Goal: Task Accomplishment & Management: Manage account settings

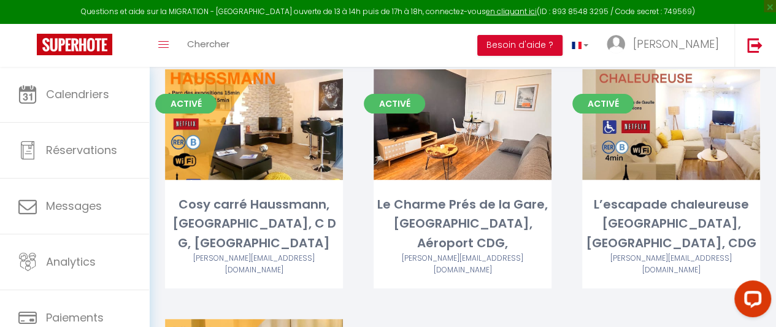
scroll to position [142, 0]
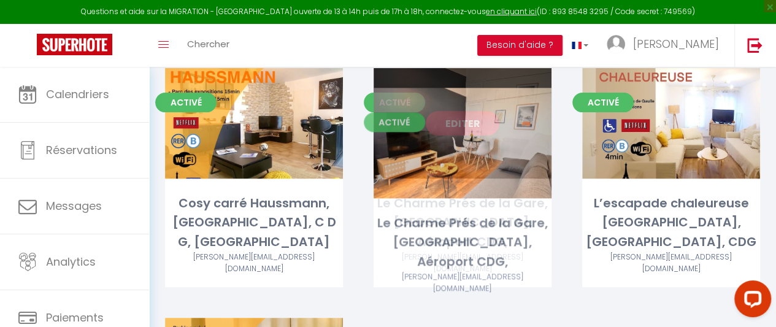
drag, startPoint x: 412, startPoint y: 175, endPoint x: 411, endPoint y: 128, distance: 46.7
click at [411, 128] on div "Editer" at bounding box center [463, 123] width 178 height 110
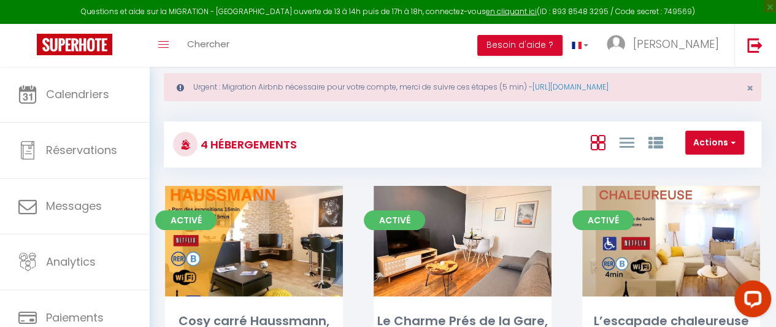
scroll to position [23, 0]
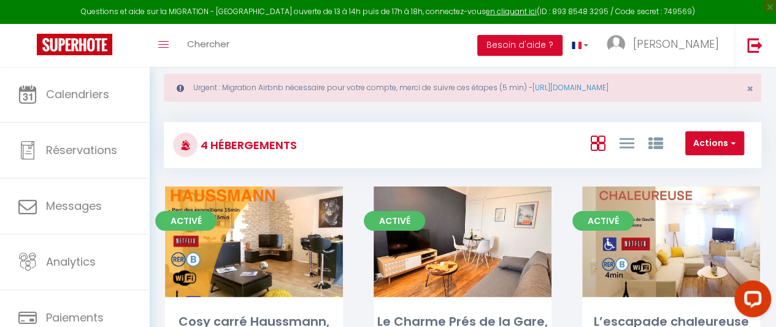
click at [417, 152] on div "Actions Créer un Hébergement Nouveau groupe" at bounding box center [561, 145] width 397 height 28
click at [388, 157] on div "Actions Créer un Hébergement Nouveau groupe" at bounding box center [561, 145] width 397 height 28
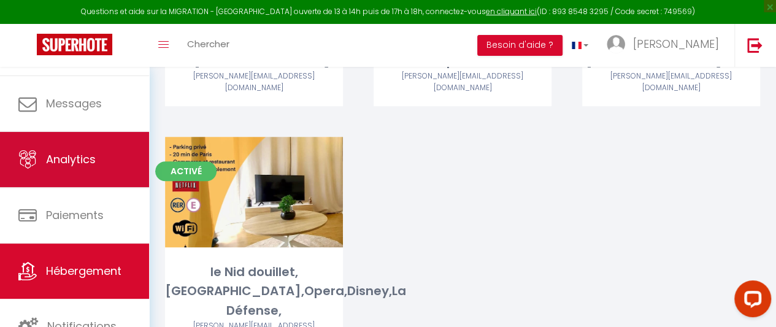
scroll to position [342, 0]
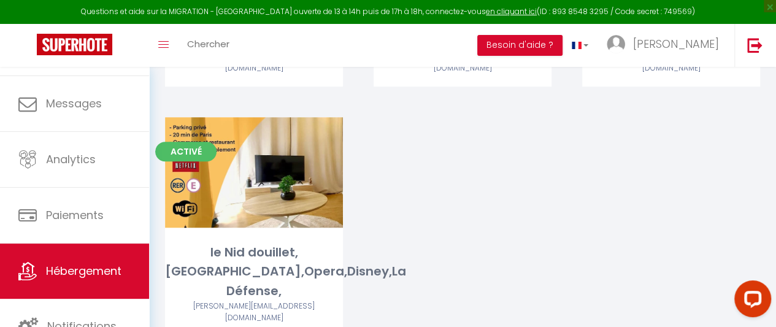
click at [541, 193] on div "Activé Editer Cosy carré Haussmann, [GEOGRAPHIC_DATA], C D G, Paris [EMAIL_ADDR…" at bounding box center [463, 117] width 626 height 500
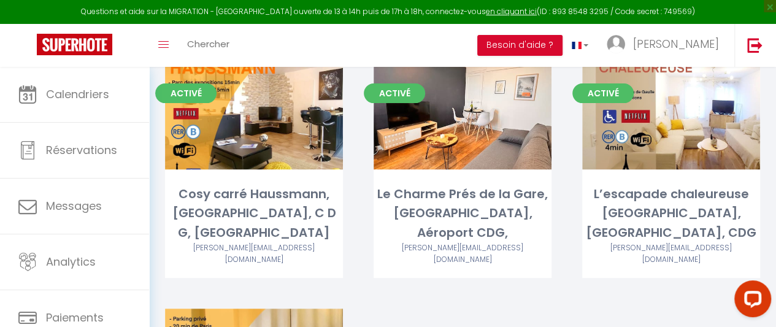
scroll to position [0, 0]
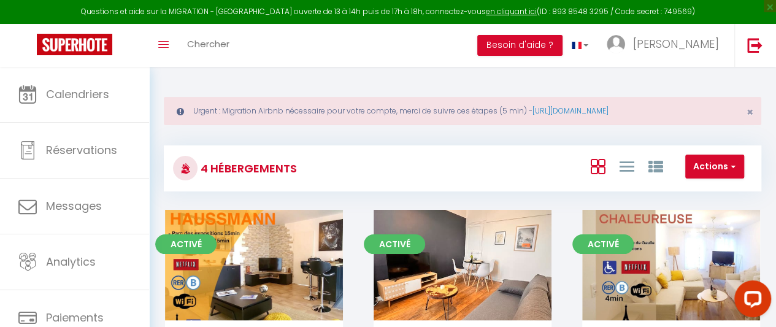
click at [533, 158] on div "Actions Créer un Hébergement Nouveau groupe" at bounding box center [561, 169] width 397 height 28
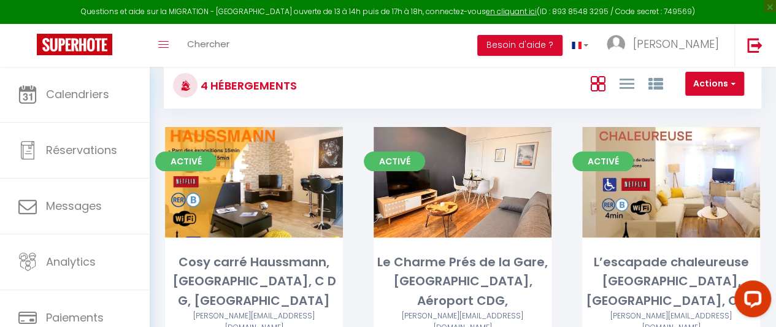
scroll to position [96, 0]
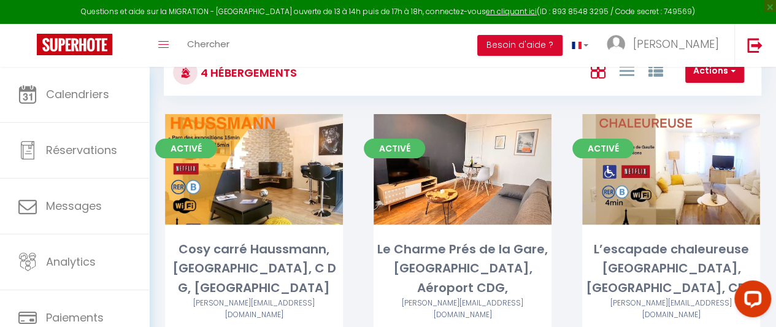
click at [533, 158] on div "Editer" at bounding box center [463, 169] width 178 height 110
click at [614, 0] on html "Questions et aide sur la MIGRATION - [GEOGRAPHIC_DATA] ouverte de 13 à 14h puis…" at bounding box center [388, 67] width 776 height 327
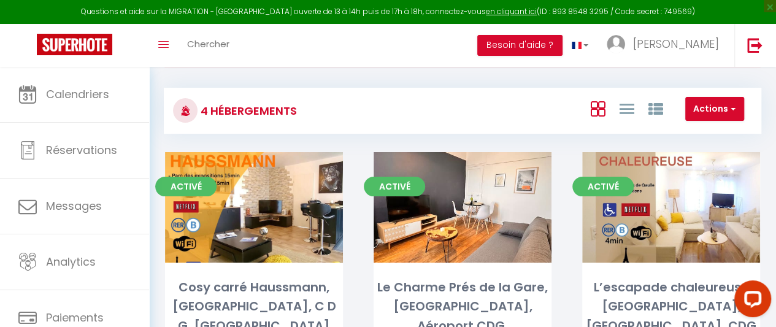
scroll to position [28, 0]
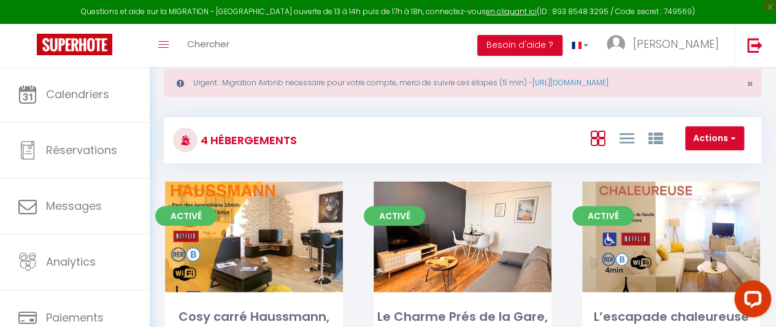
click at [442, 137] on div "Actions Créer un Hébergement Nouveau groupe" at bounding box center [561, 140] width 397 height 28
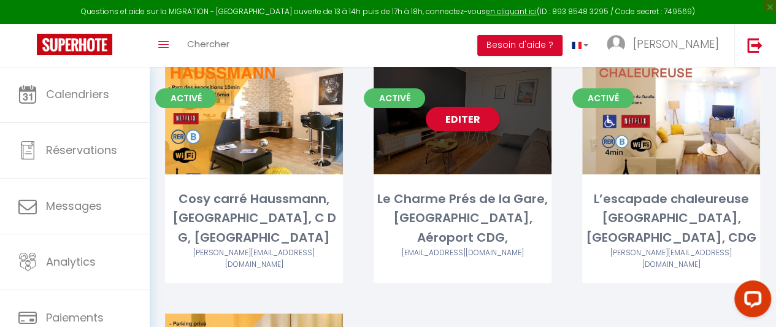
scroll to position [0, 0]
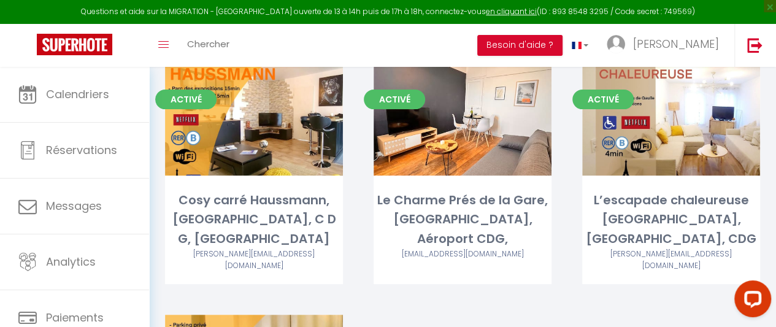
scroll to position [146, 0]
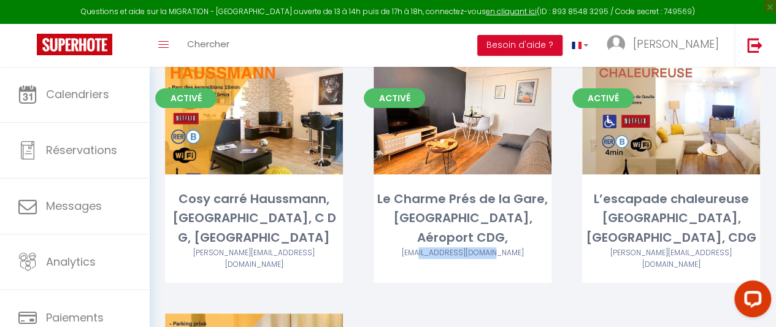
drag, startPoint x: 458, startPoint y: 293, endPoint x: 438, endPoint y: 288, distance: 20.2
click at [438, 288] on div "Activé Editer Cosy carré Haussmann, [GEOGRAPHIC_DATA], C D G, [GEOGRAPHIC_DATA]…" at bounding box center [463, 314] width 626 height 500
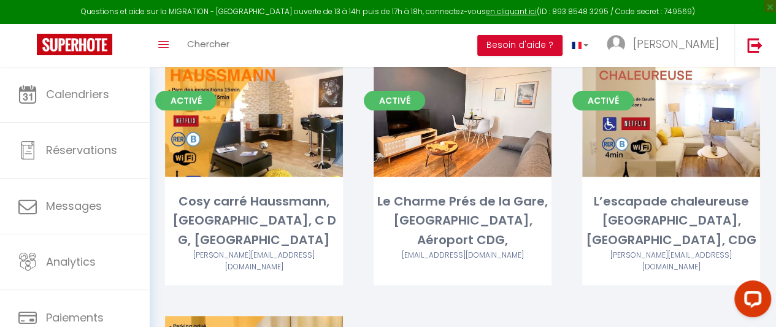
scroll to position [142, 0]
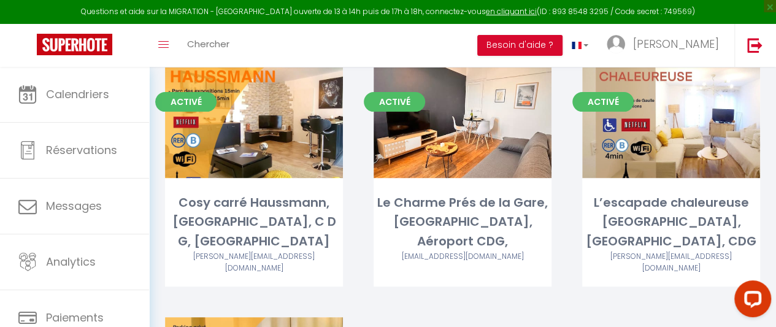
click at [487, 274] on div "Activé Editer Le Charme Prés de la Gare, [GEOGRAPHIC_DATA], Aéroport CDG, [EMAI…" at bounding box center [462, 193] width 209 height 250
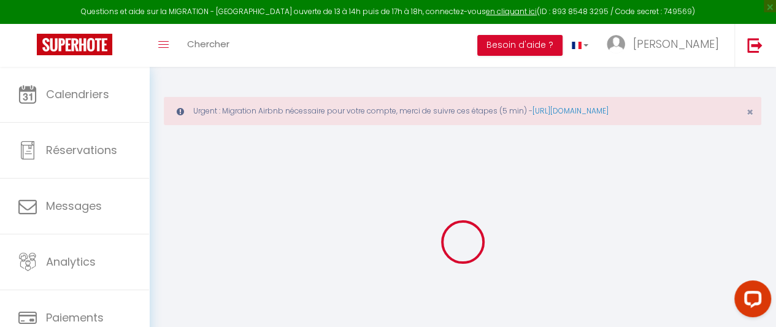
select select
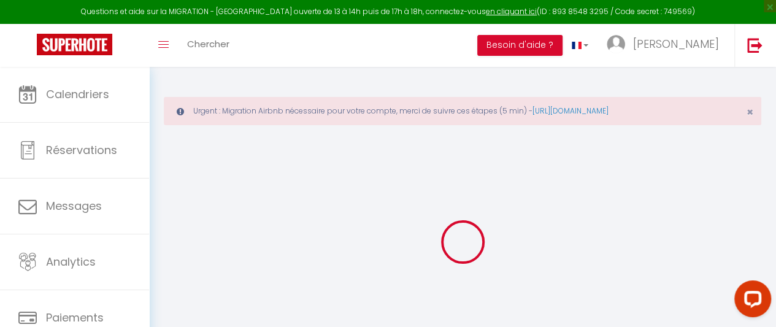
select select
checkbox input "false"
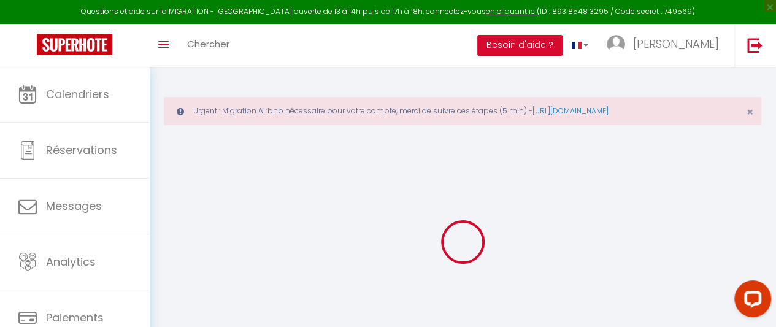
select select
checkbox input "false"
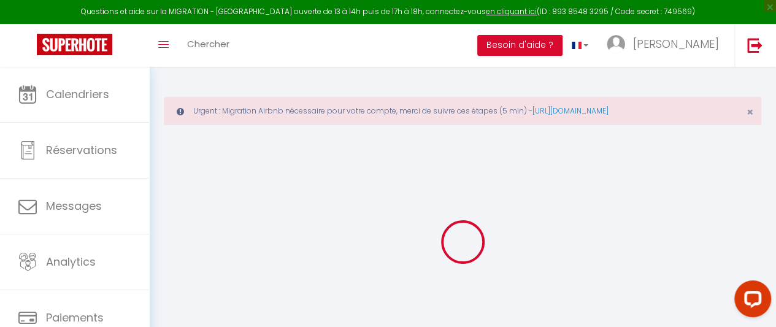
select select "16:00"
select select
select select "12:00"
select select "30"
select select "120"
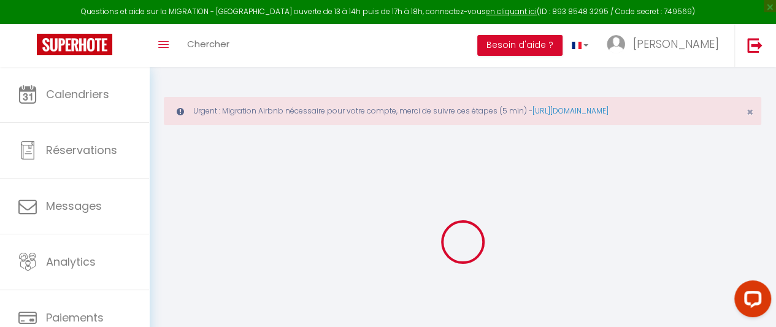
select select
checkbox input "false"
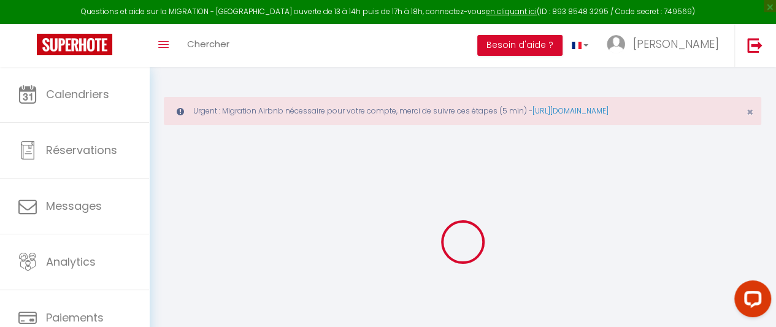
checkbox input "false"
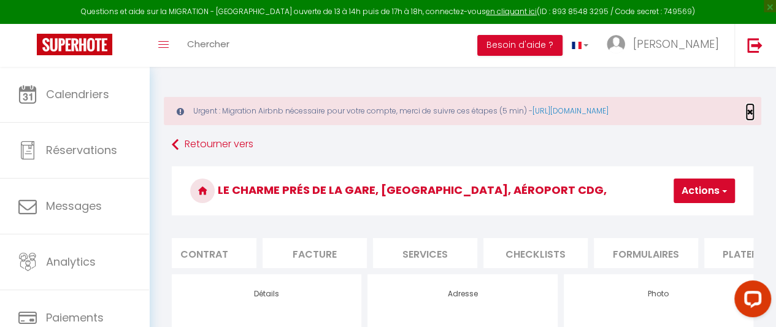
click at [750, 112] on span "×" at bounding box center [750, 111] width 7 height 15
